Goal: Check status: Check status

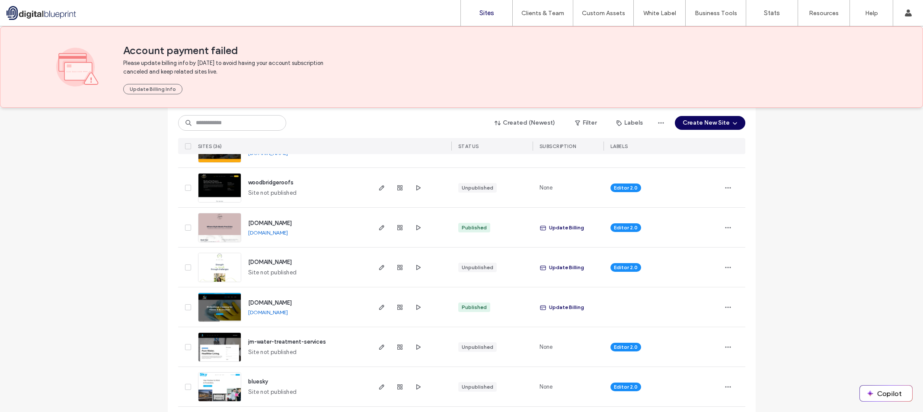
scroll to position [548, 0]
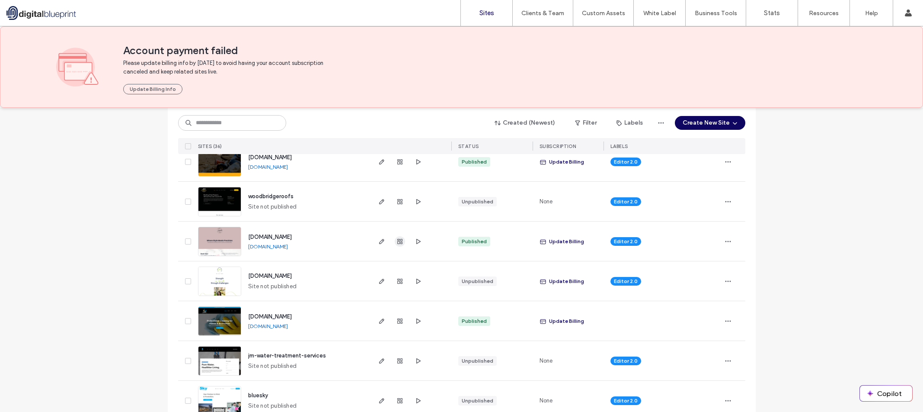
click at [400, 242] on icon "button" at bounding box center [400, 241] width 7 height 7
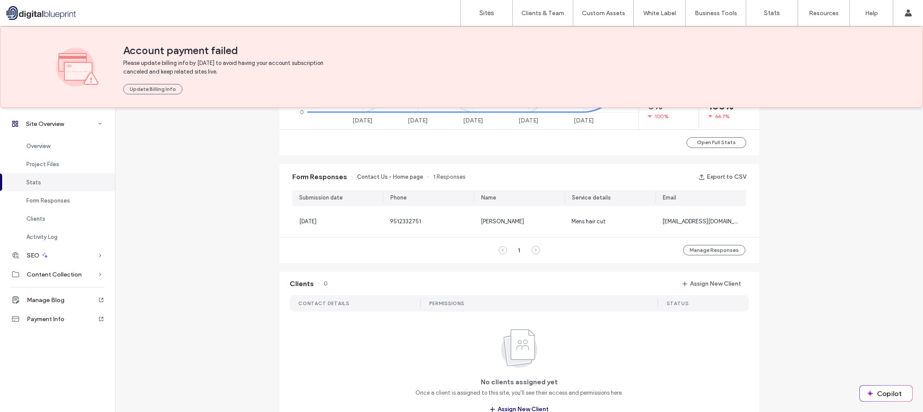
scroll to position [519, 0]
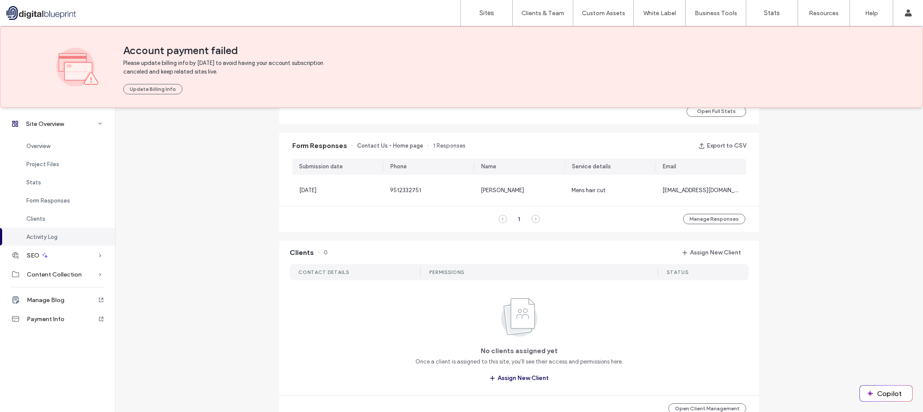
scroll to position [477, 0]
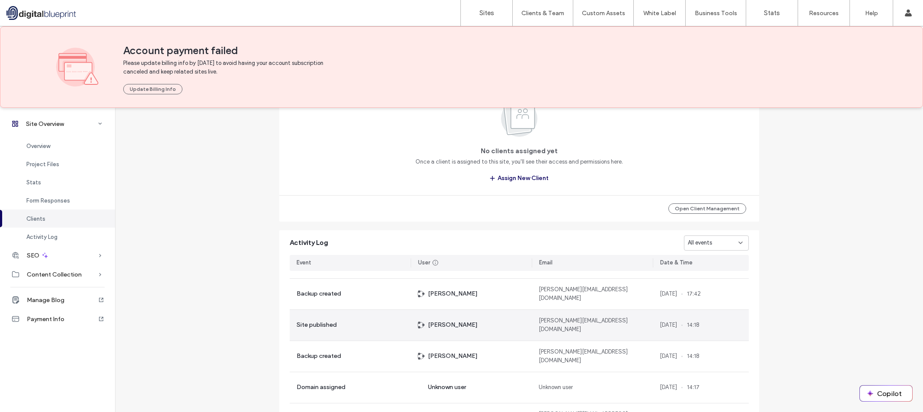
scroll to position [86, 0]
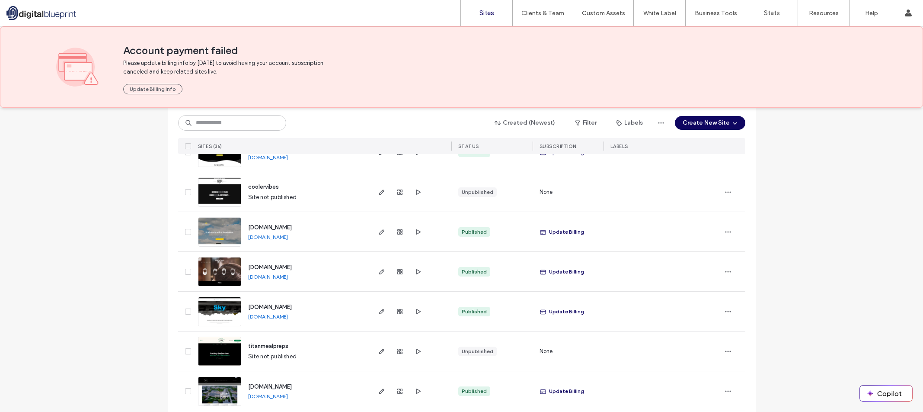
scroll to position [1153, 0]
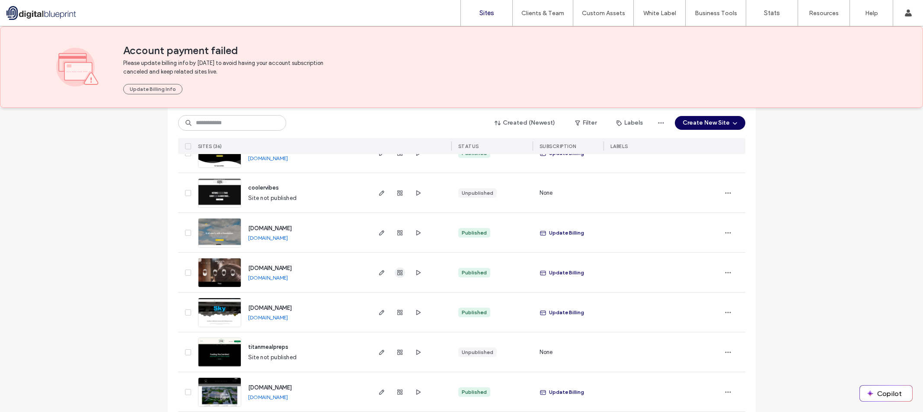
click at [399, 270] on use "button" at bounding box center [399, 272] width 5 height 5
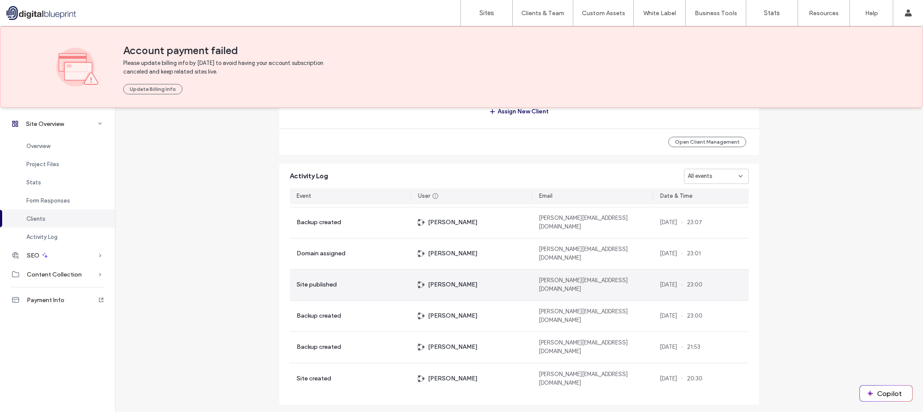
scroll to position [864, 0]
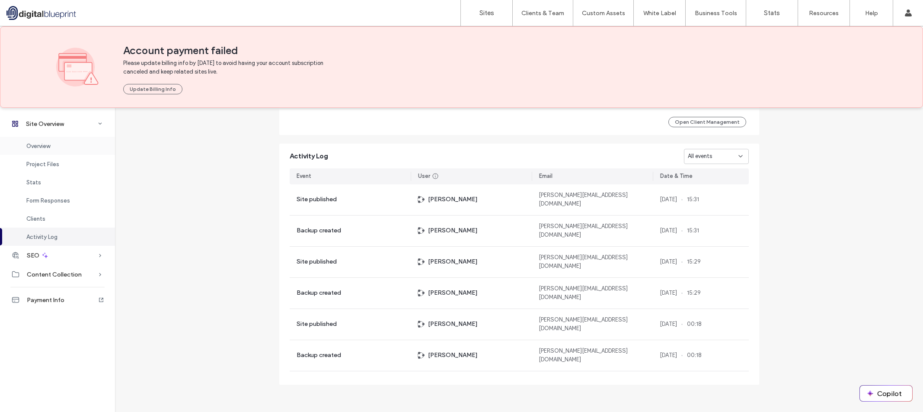
click at [42, 141] on div "Overview" at bounding box center [57, 146] width 115 height 18
